Goal: Information Seeking & Learning: Learn about a topic

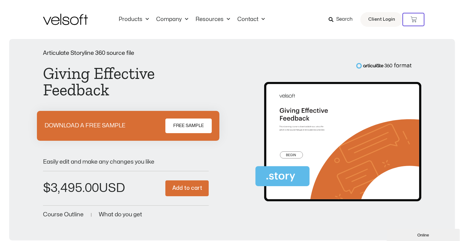
click at [7, 22] on div "Products All Products Content ILT Courseware Storyline 360 Courses SCORM Course…" at bounding box center [232, 19] width 464 height 39
drag, startPoint x: 0, startPoint y: 96, endPoint x: 3, endPoint y: 94, distance: 3.7
click at [3, 94] on div "Articulate Storyline 360 source file Giving Effective Feedback DOWNLOAD A FREE …" at bounding box center [232, 144] width 464 height 211
click at [6, 24] on div "Products All Products Content ILT Courseware Storyline 360 Courses SCORM Course…" at bounding box center [232, 19] width 464 height 39
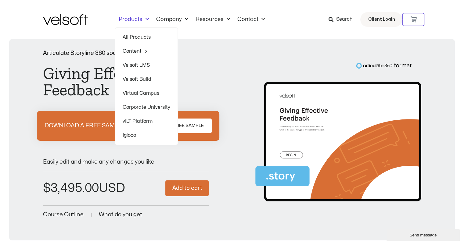
click at [146, 16] on span "Menu" at bounding box center [145, 19] width 6 height 10
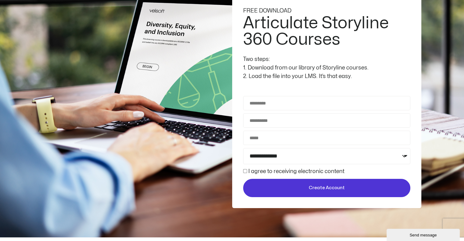
scroll to position [153, 0]
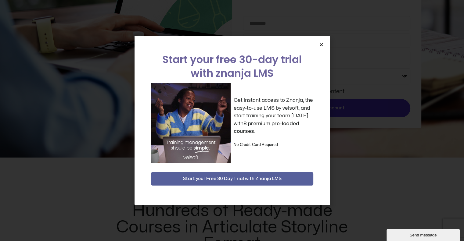
click at [320, 45] on icon "Close" at bounding box center [321, 44] width 5 height 5
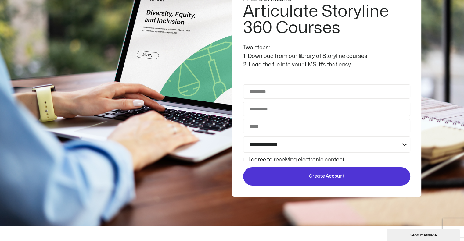
scroll to position [0, 0]
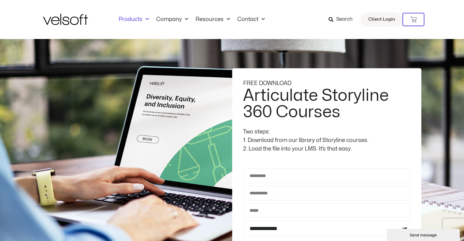
click at [146, 21] on span "Menu" at bounding box center [145, 19] width 6 height 10
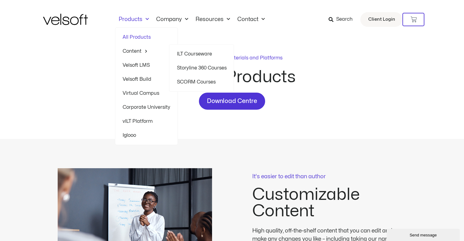
click at [204, 64] on link "Storyline 360 Courses" at bounding box center [202, 68] width 50 height 14
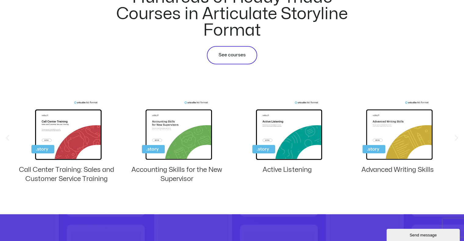
click at [228, 54] on span "See courses" at bounding box center [231, 55] width 27 height 7
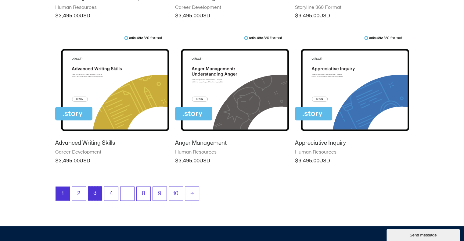
scroll to position [519, 0]
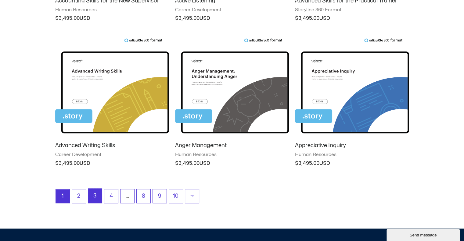
click at [96, 195] on link "3" at bounding box center [95, 196] width 14 height 14
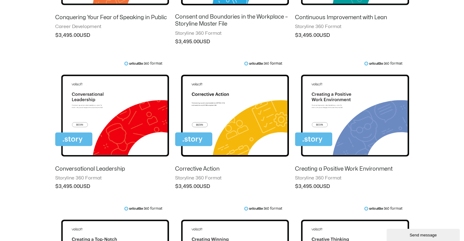
scroll to position [397, 0]
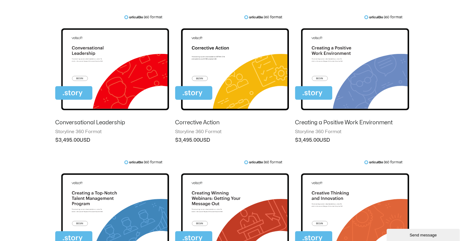
click at [351, 46] on img at bounding box center [352, 64] width 114 height 99
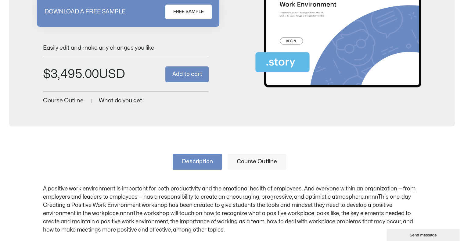
scroll to position [214, 0]
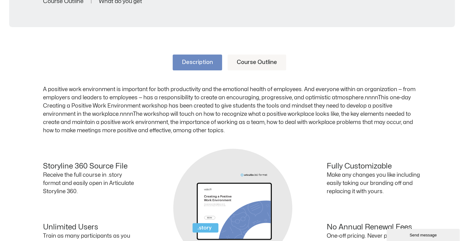
click at [255, 59] on link "Course Outline" at bounding box center [257, 63] width 59 height 16
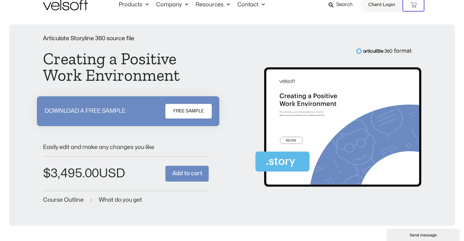
scroll to position [0, 0]
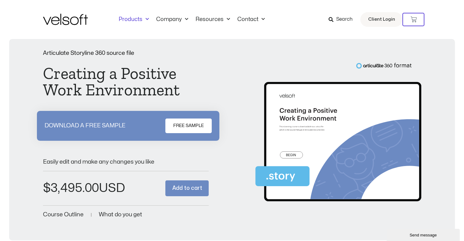
click at [142, 16] on span "Menu" at bounding box center [145, 19] width 6 height 10
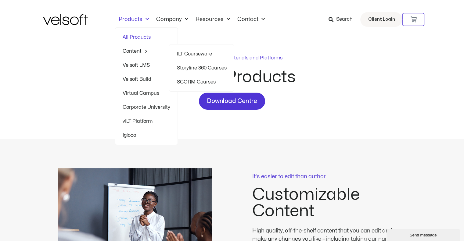
click at [137, 48] on link "Content" at bounding box center [147, 51] width 48 height 14
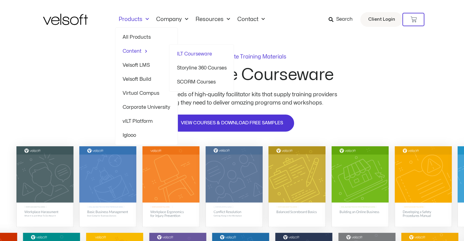
click at [194, 82] on link "SCORM Courses" at bounding box center [202, 82] width 50 height 14
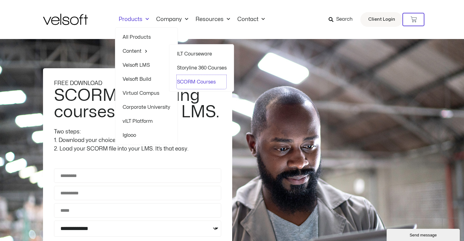
drag, startPoint x: 194, startPoint y: 80, endPoint x: 35, endPoint y: 69, distance: 159.6
click at [194, 79] on link "SCORM Courses" at bounding box center [202, 82] width 50 height 14
click at [187, 50] on link "ILT Courseware" at bounding box center [202, 54] width 50 height 14
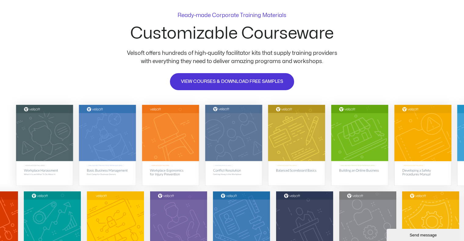
scroll to position [122, 0]
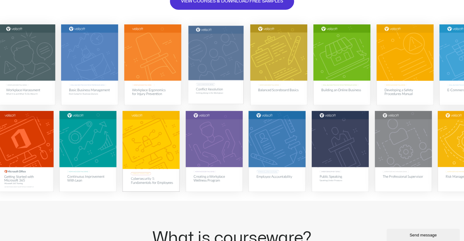
click at [224, 59] on img at bounding box center [215, 64] width 55 height 78
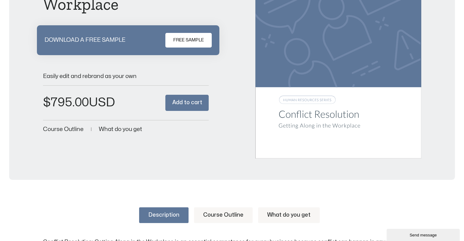
scroll to position [214, 0]
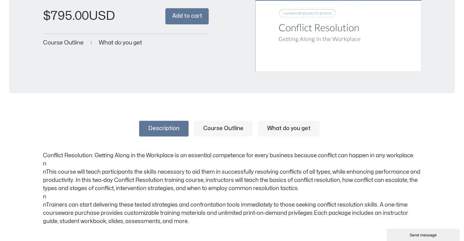
click at [213, 129] on link "Course Outline" at bounding box center [223, 129] width 59 height 16
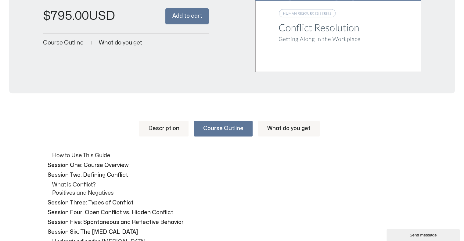
click at [289, 128] on link "What do you get" at bounding box center [289, 129] width 62 height 16
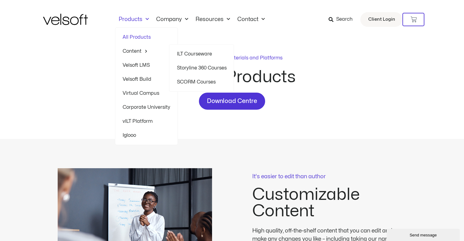
click at [195, 82] on link "SCORM Courses" at bounding box center [202, 82] width 50 height 14
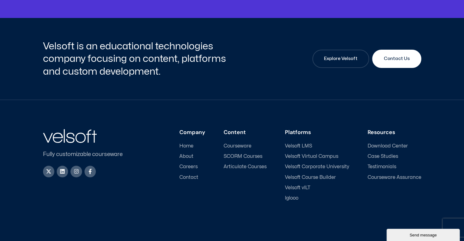
scroll to position [2309, 0]
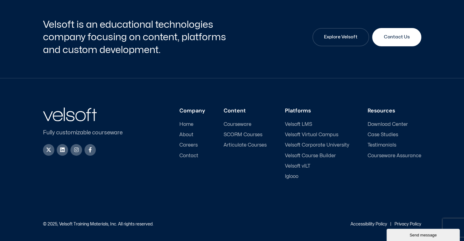
click at [193, 133] on span "About" at bounding box center [186, 135] width 14 height 6
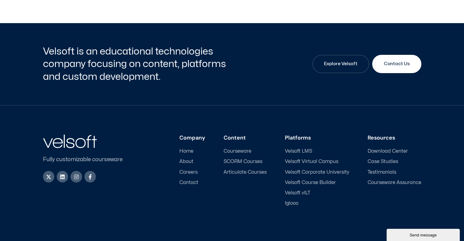
scroll to position [2065, 0]
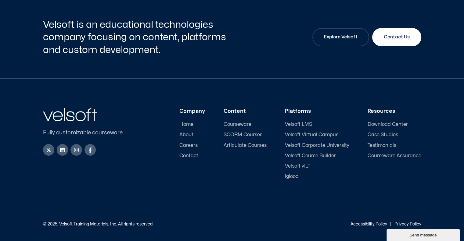
click at [190, 155] on span "Contact" at bounding box center [188, 156] width 19 height 6
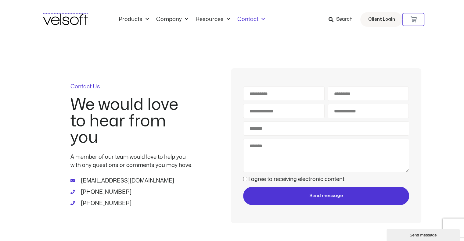
drag, startPoint x: 85, startPoint y: 19, endPoint x: 235, endPoint y: 25, distance: 149.3
click at [85, 18] on img at bounding box center [65, 19] width 45 height 11
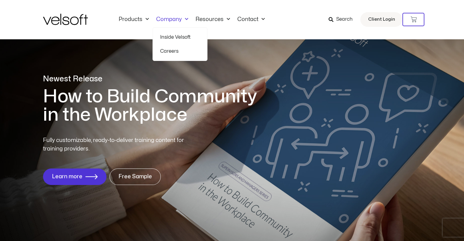
click at [177, 34] on link "Inside Velsoft" at bounding box center [180, 37] width 40 height 14
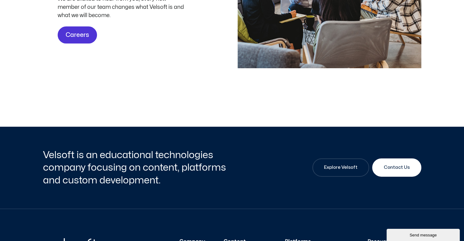
scroll to position [2065, 0]
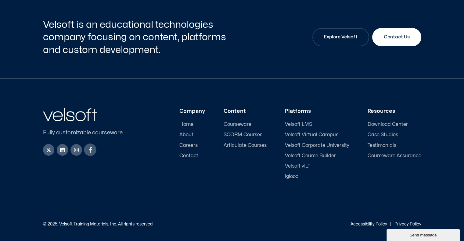
click at [88, 149] on icon at bounding box center [90, 150] width 6 height 6
